Goal: Information Seeking & Learning: Learn about a topic

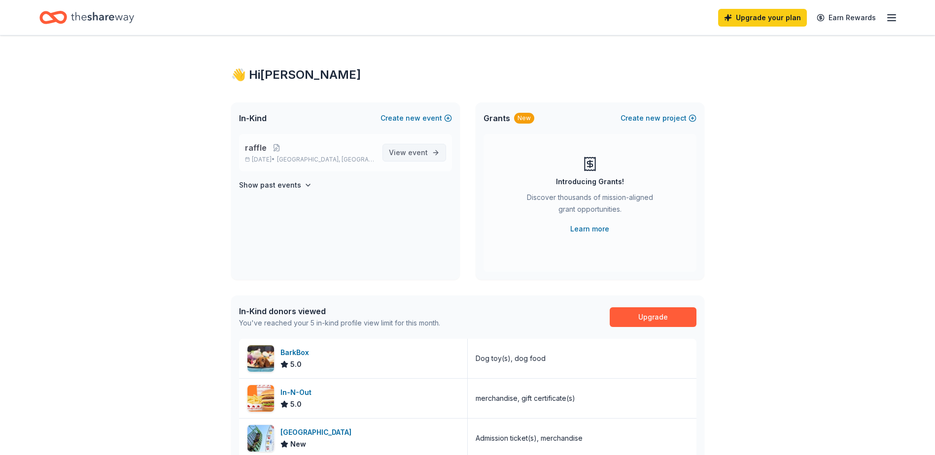
click at [414, 147] on span "View event" at bounding box center [408, 153] width 39 height 12
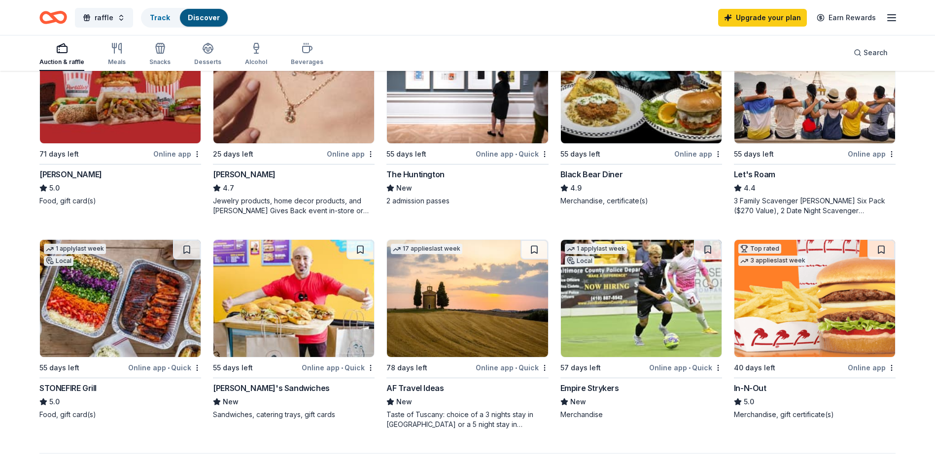
scroll to position [542, 0]
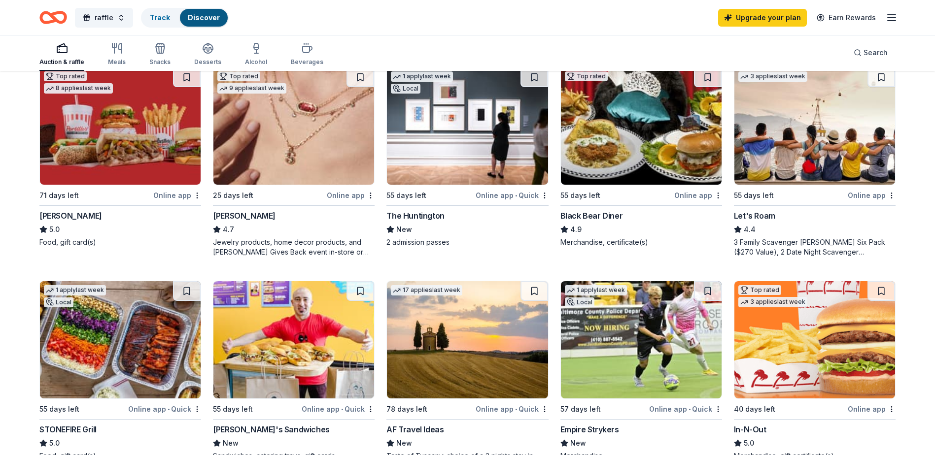
click at [704, 142] on img at bounding box center [641, 125] width 161 height 117
click at [690, 105] on img at bounding box center [641, 125] width 161 height 117
click at [637, 150] on img at bounding box center [641, 125] width 161 height 117
click at [623, 129] on img at bounding box center [641, 125] width 161 height 117
click at [66, 138] on img at bounding box center [120, 125] width 161 height 117
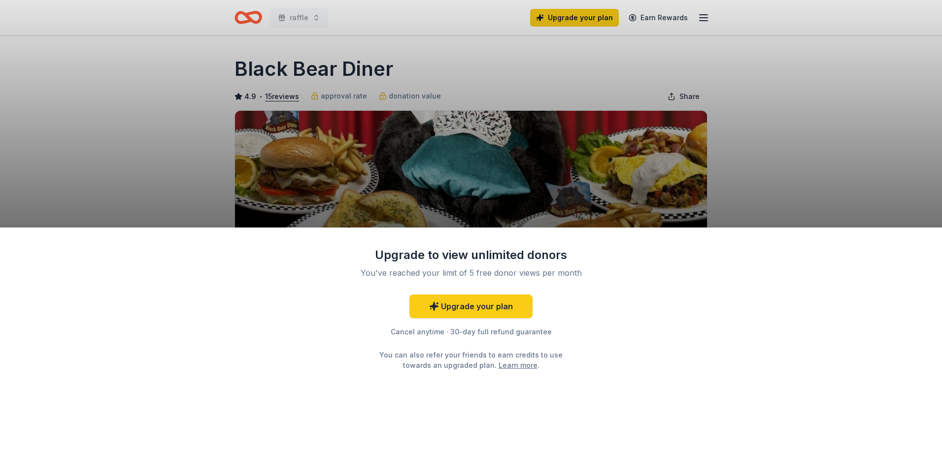
click at [796, 127] on div "Upgrade to view unlimited donors You've reached your limit of 5 free donor view…" at bounding box center [471, 227] width 942 height 455
click at [652, 394] on div "Upgrade to view unlimited donors You've reached your limit of 5 free donor view…" at bounding box center [471, 342] width 942 height 228
click at [506, 366] on link "Learn more" at bounding box center [518, 365] width 39 height 10
click at [617, 365] on div "Upgrade to view unlimited donors You've reached your limit of 5 free donor view…" at bounding box center [471, 342] width 942 height 228
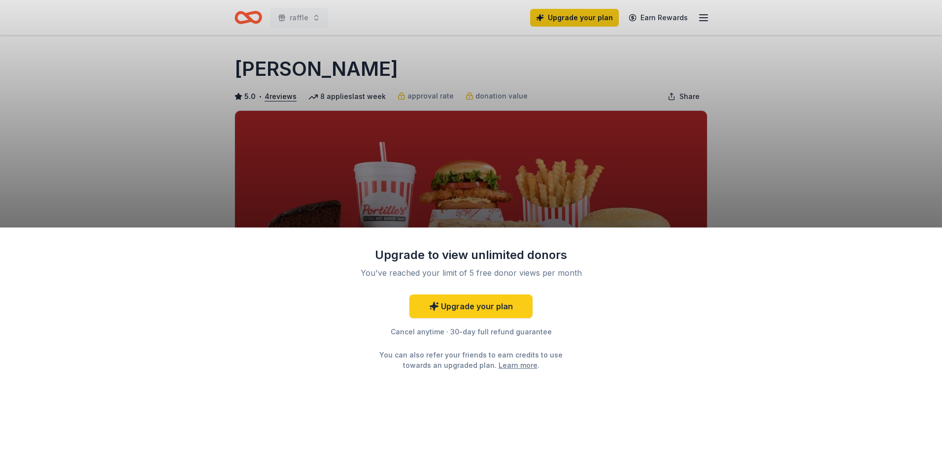
drag, startPoint x: 0, startPoint y: 0, endPoint x: 661, endPoint y: 361, distance: 753.4
click at [661, 361] on div "Upgrade to view unlimited donors You've reached your limit of 5 free donor view…" at bounding box center [471, 342] width 942 height 228
click at [656, 99] on div "Upgrade to view unlimited donors You've reached your limit of 5 free donor view…" at bounding box center [471, 227] width 942 height 455
